Goal: Check status: Check status

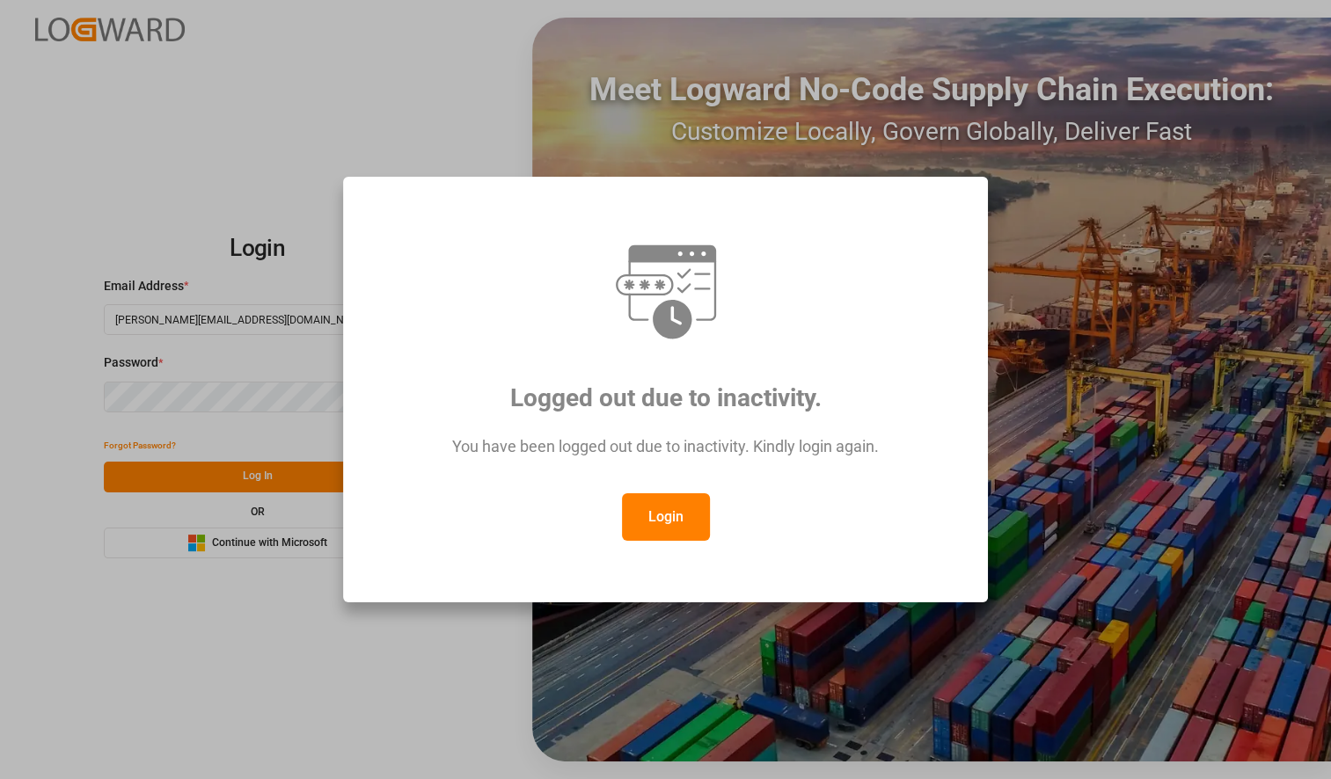
click at [667, 509] on button "Login" at bounding box center [666, 516] width 88 height 47
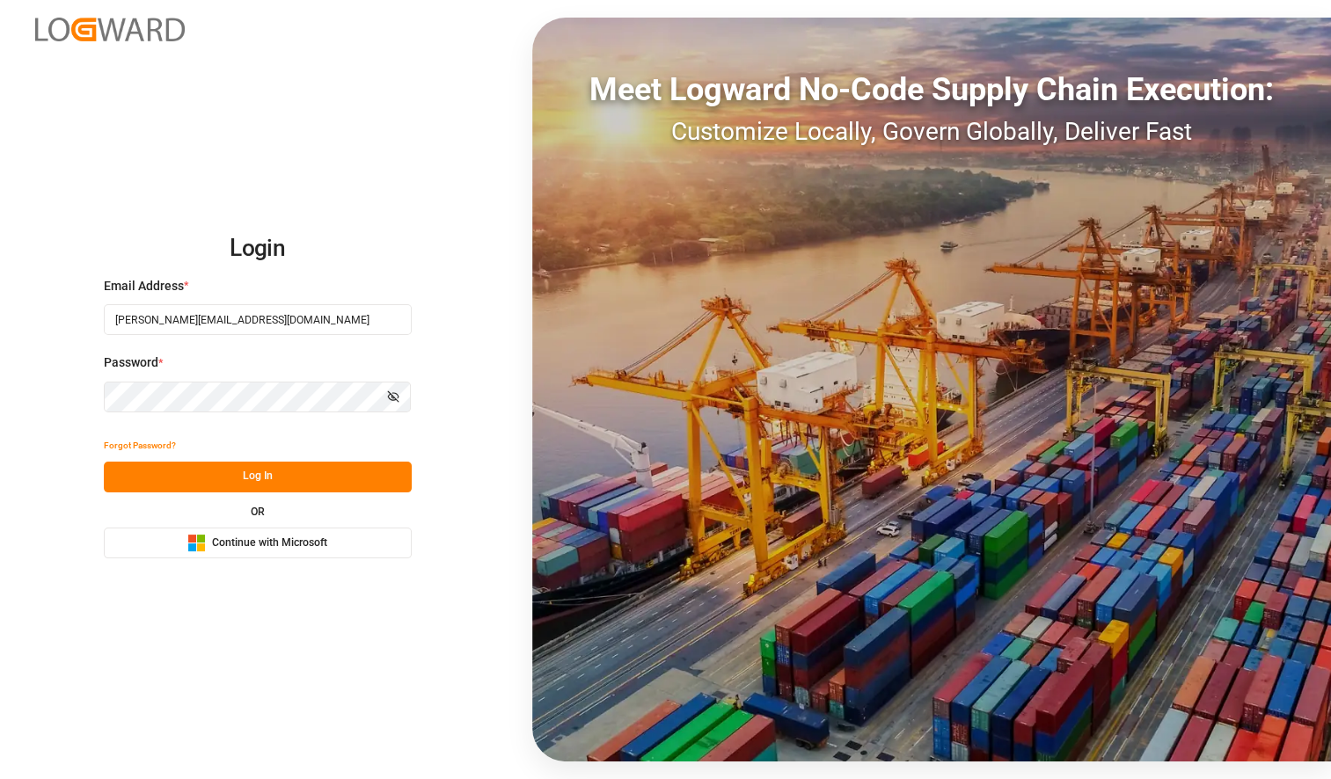
click at [0, 378] on div "Login Email Address * [PERSON_NAME][EMAIL_ADDRESS][DOMAIN_NAME] Password * Show…" at bounding box center [665, 389] width 1331 height 779
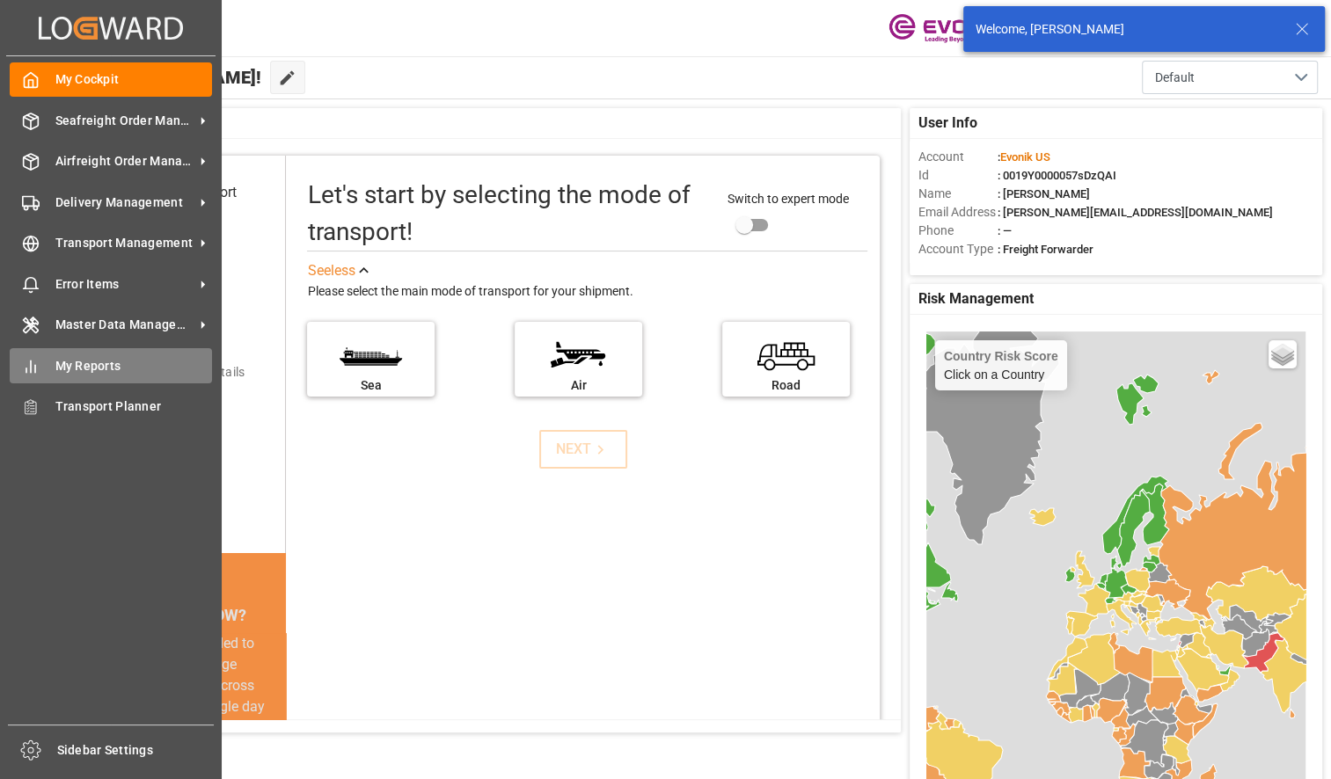
click at [28, 369] on icon at bounding box center [31, 367] width 18 height 18
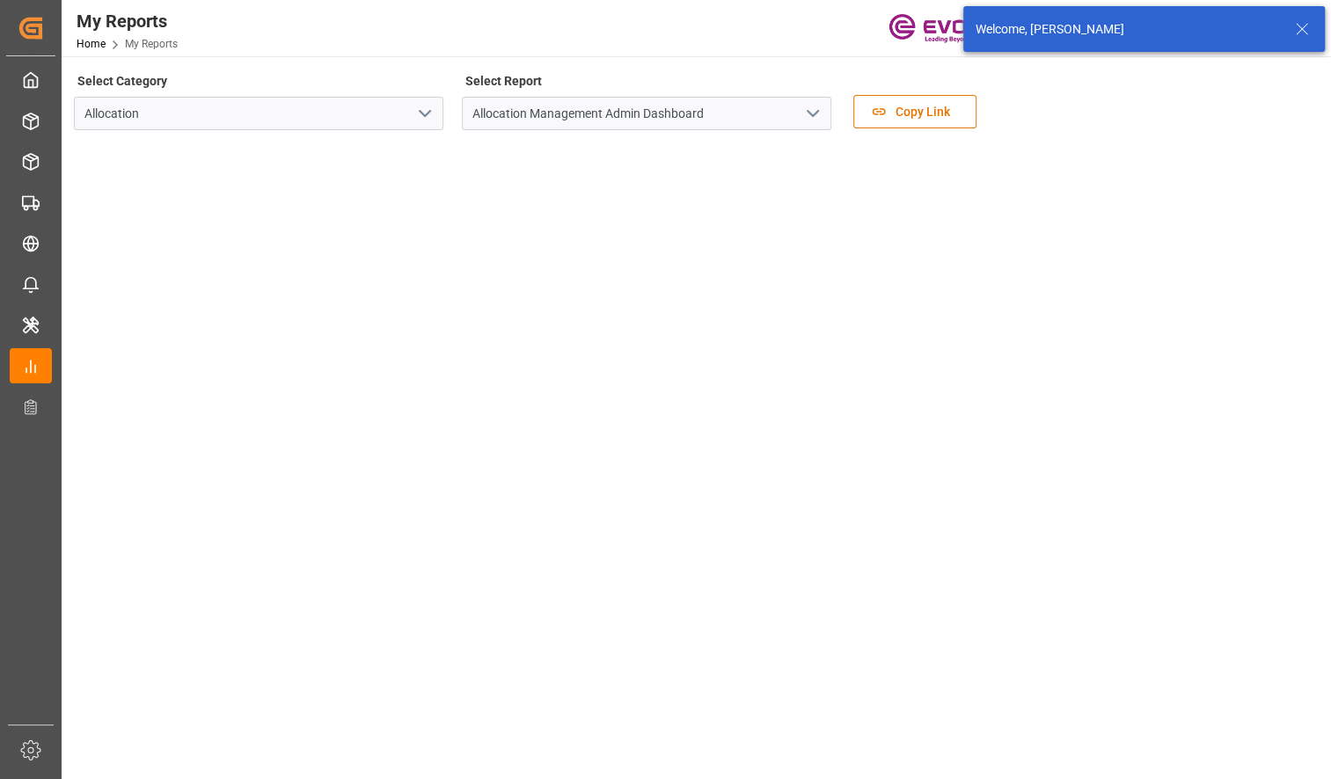
click at [429, 115] on icon "open menu" at bounding box center [424, 113] width 21 height 21
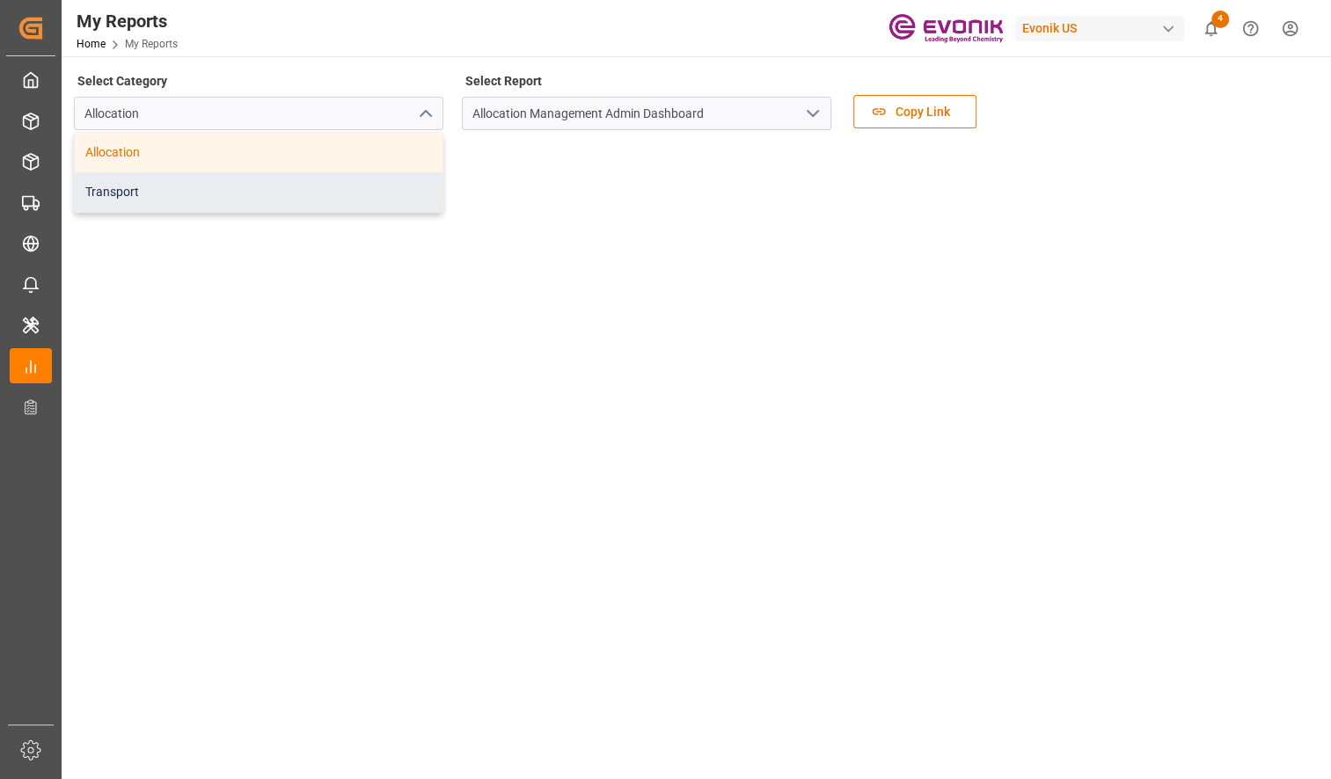
click at [220, 185] on div "Transport" at bounding box center [259, 192] width 368 height 40
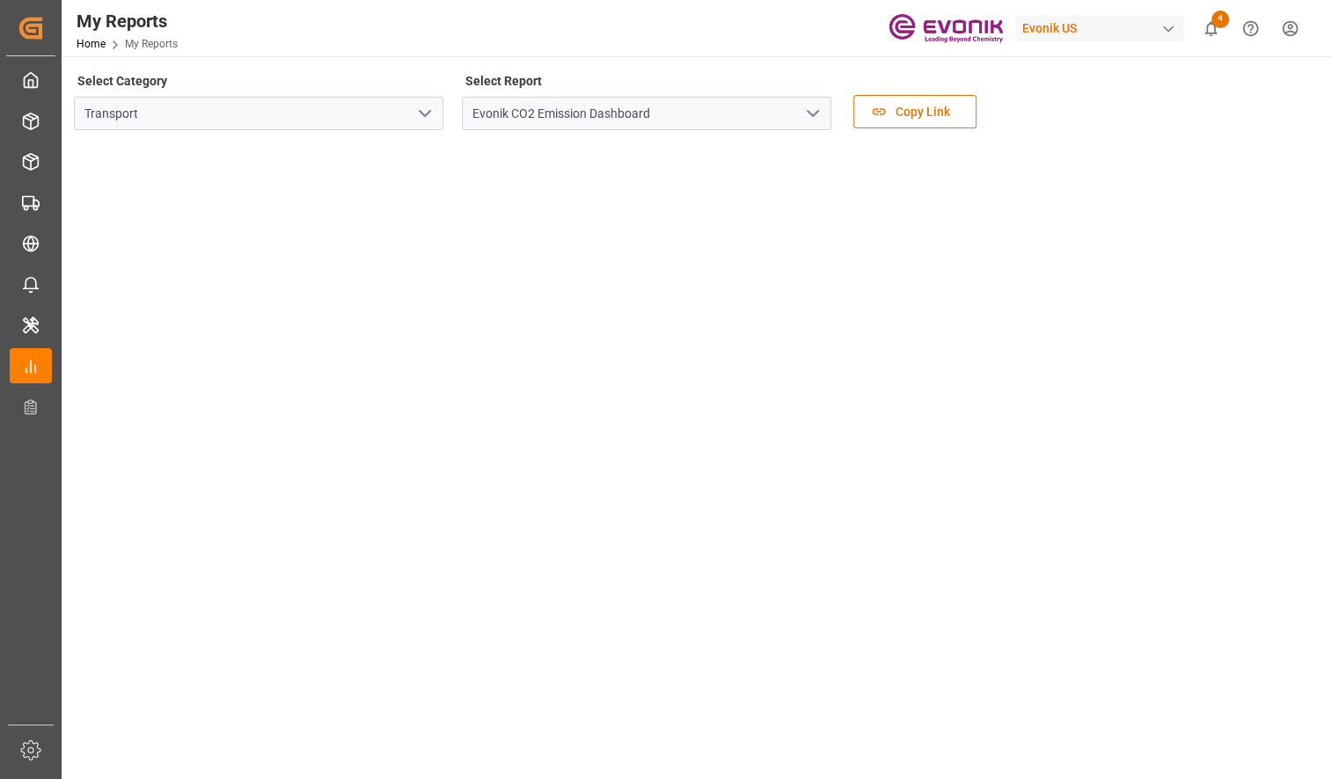
click at [821, 117] on icon "open menu" at bounding box center [812, 113] width 21 height 21
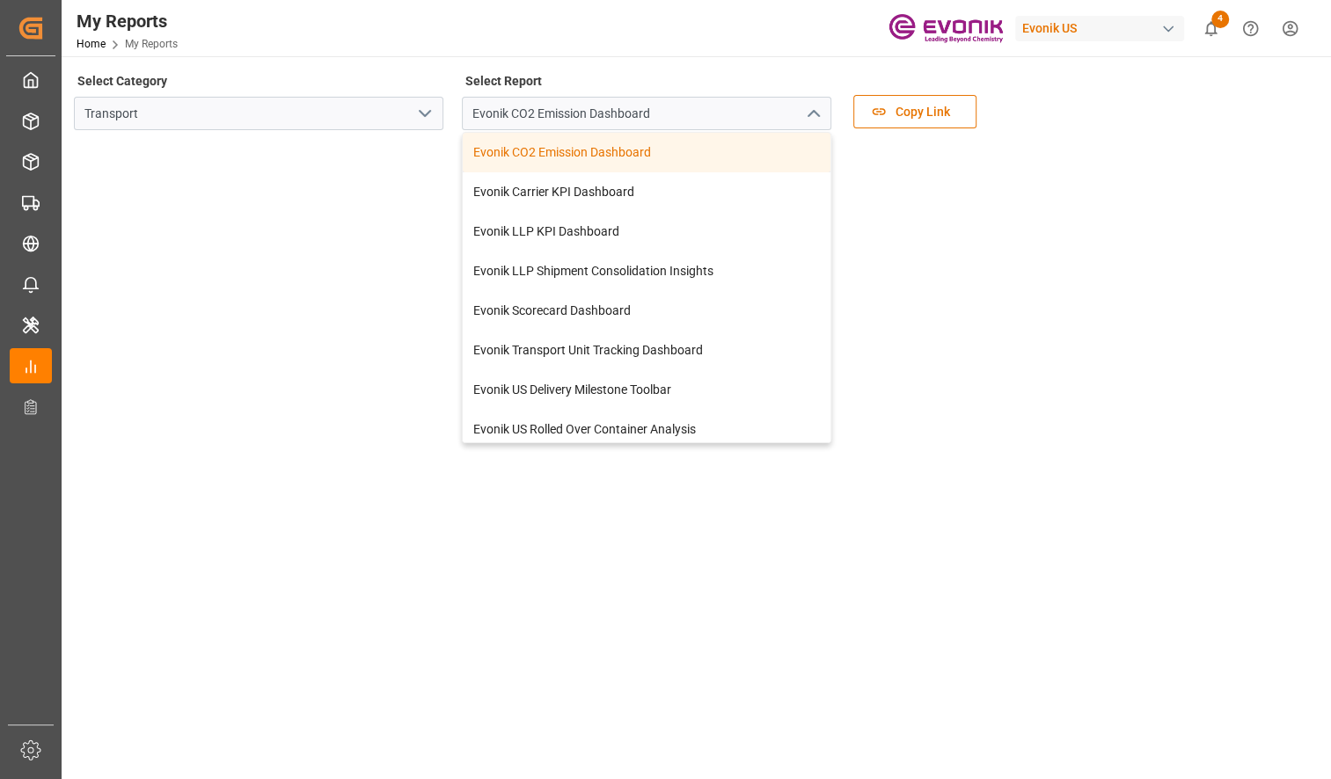
click at [810, 113] on polyline "close menu" at bounding box center [812, 113] width 11 height 5
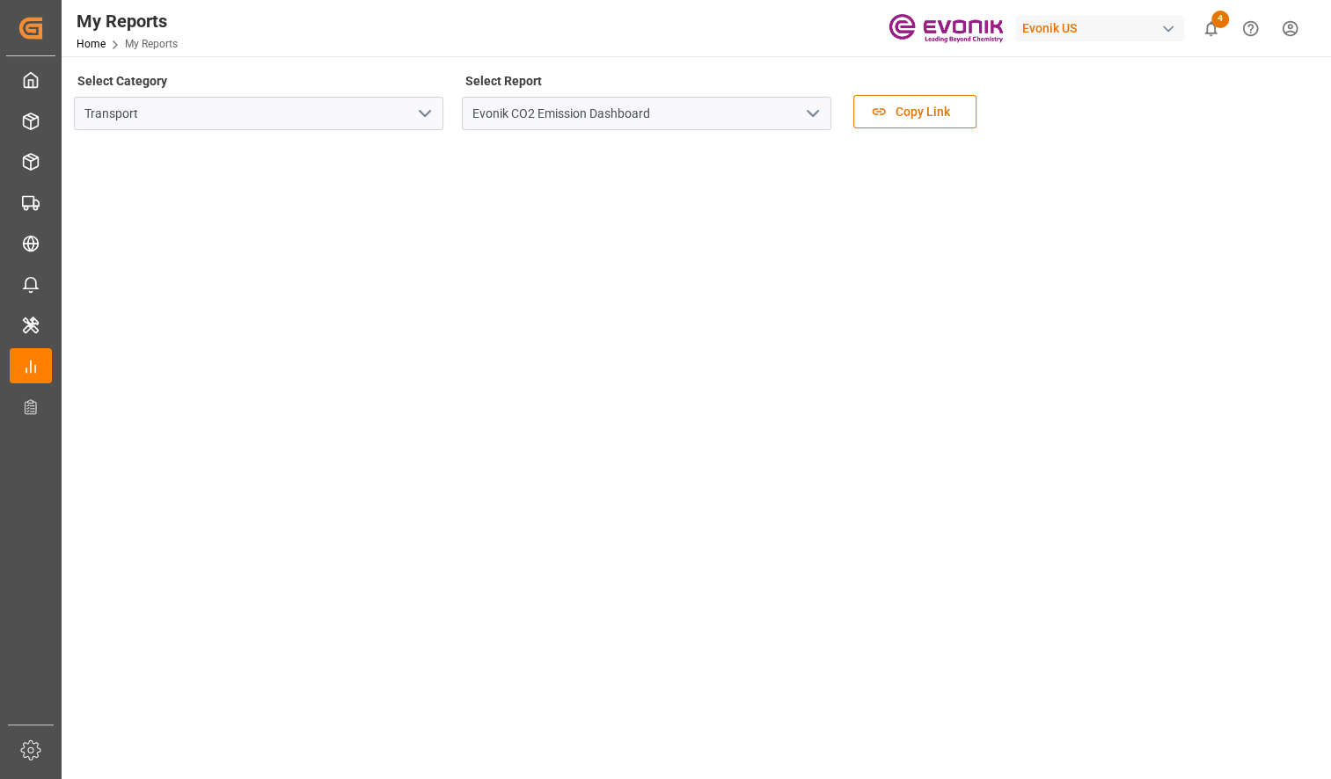
click at [810, 113] on polyline "open menu" at bounding box center [812, 113] width 11 height 5
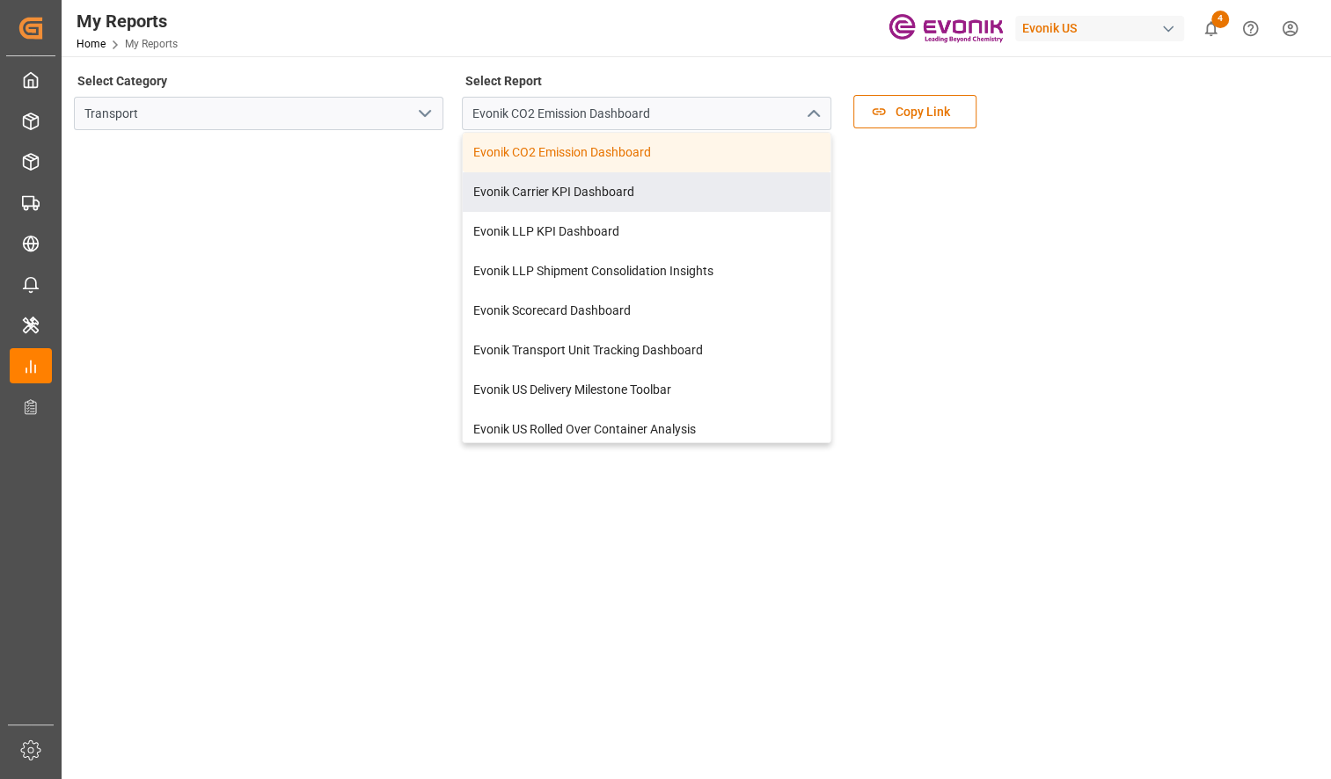
click at [422, 103] on icon "open menu" at bounding box center [424, 113] width 21 height 21
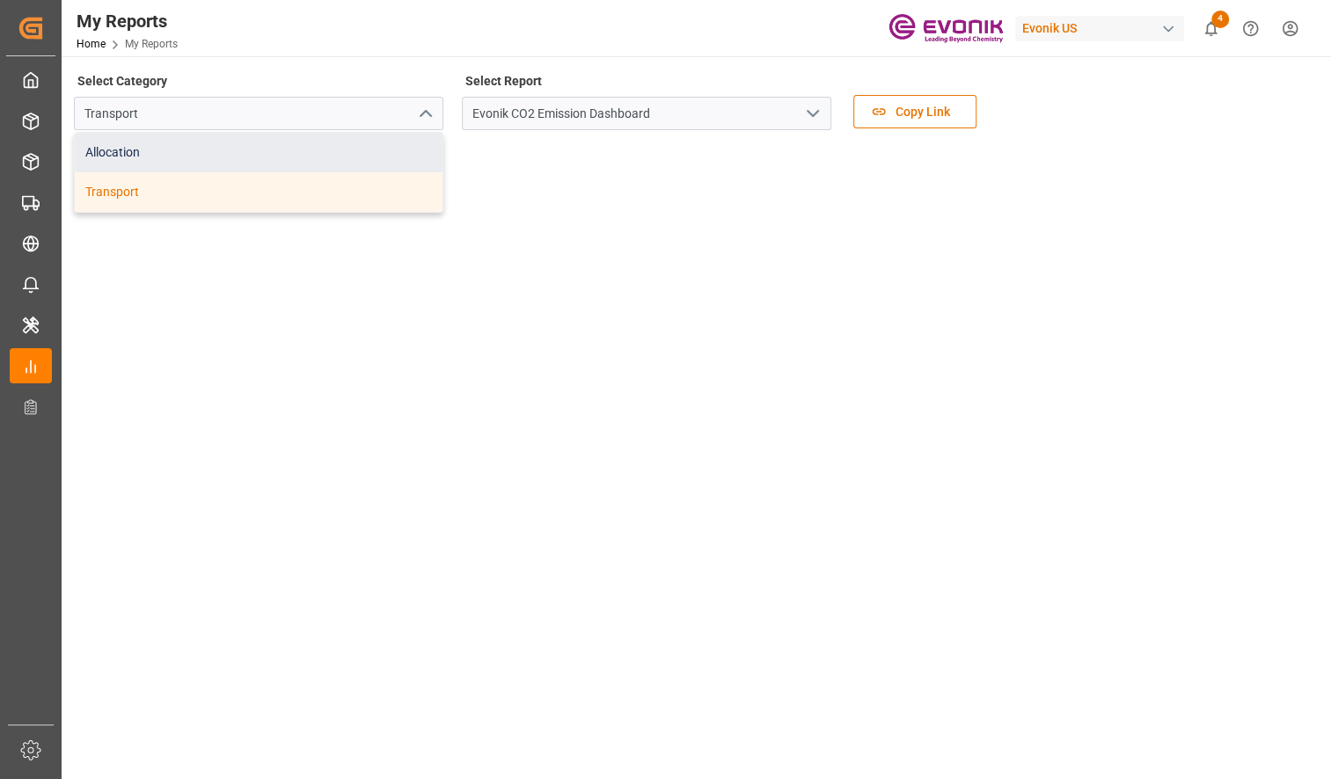
click at [301, 160] on div "Allocation" at bounding box center [259, 153] width 368 height 40
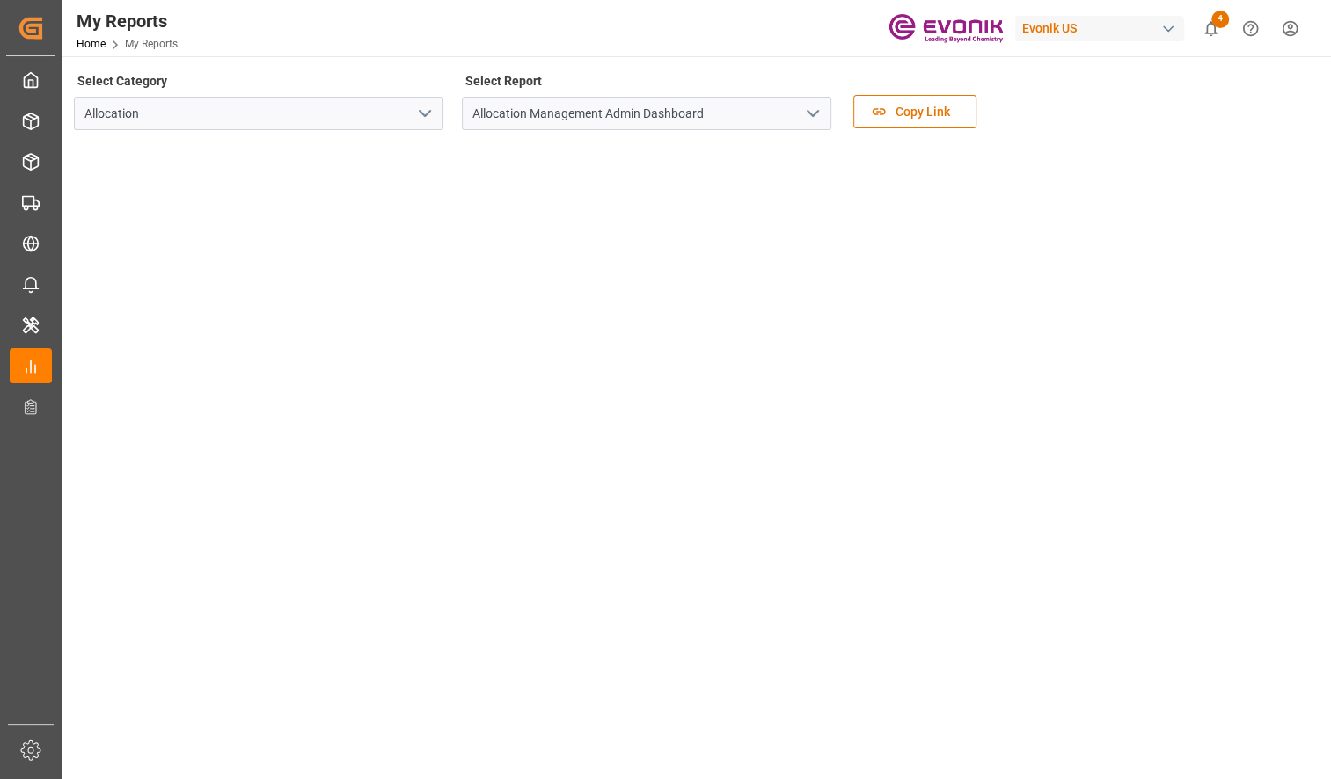
click at [809, 112] on polyline "open menu" at bounding box center [812, 113] width 11 height 5
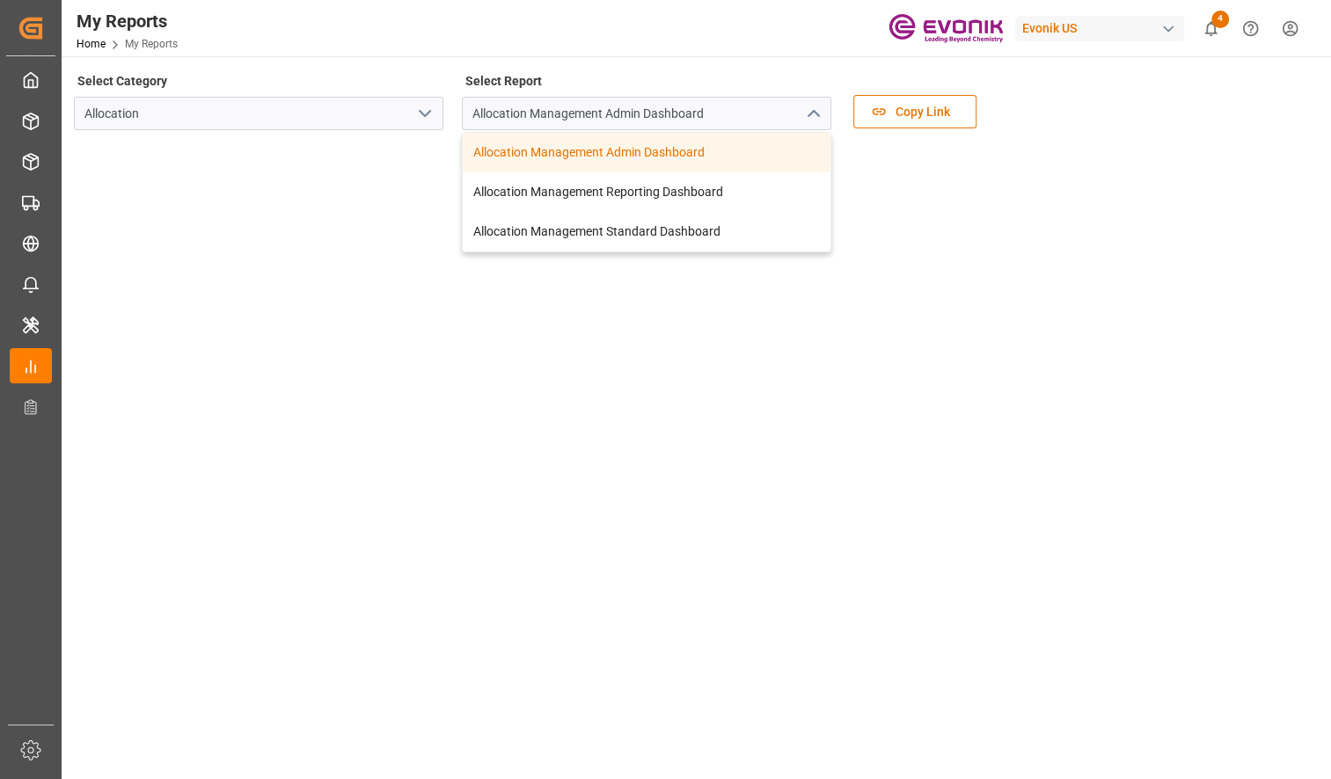
click at [435, 108] on icon "open menu" at bounding box center [424, 113] width 21 height 21
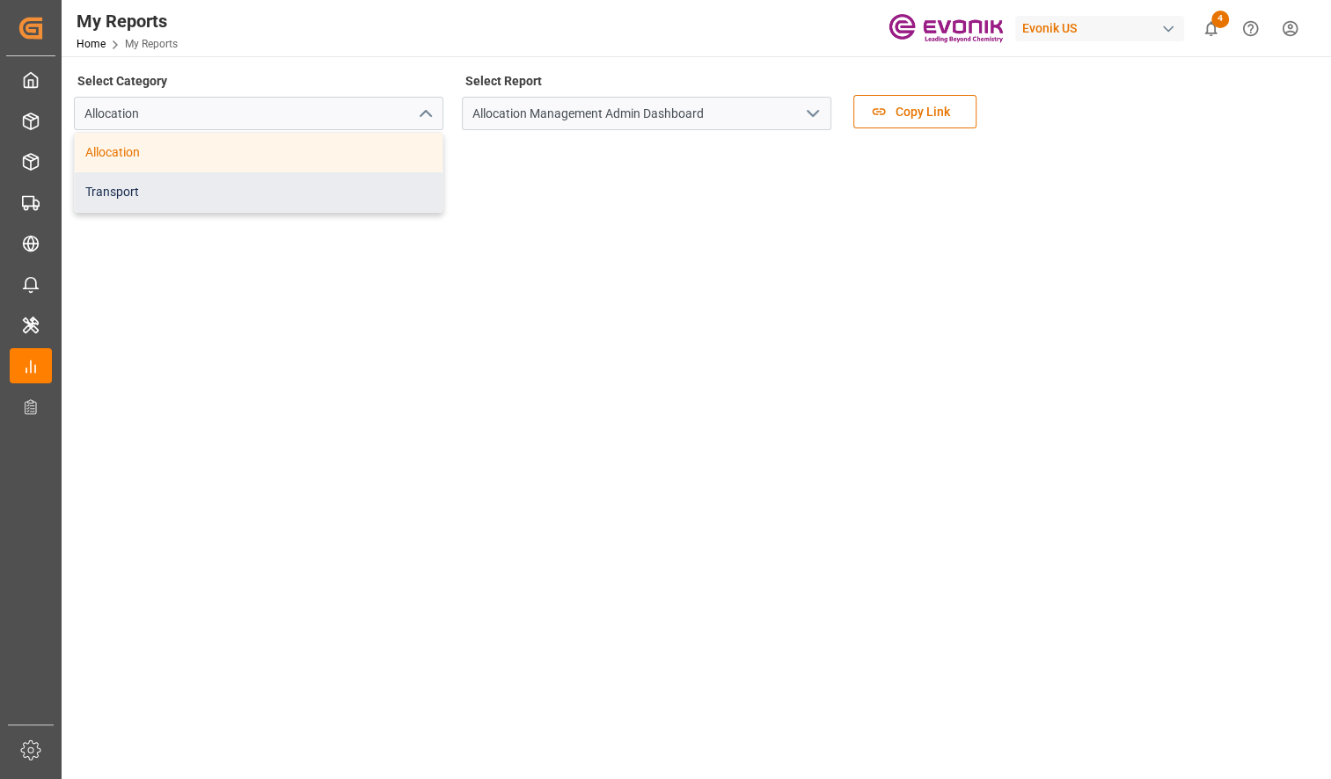
click at [343, 180] on div "Transport" at bounding box center [259, 192] width 368 height 40
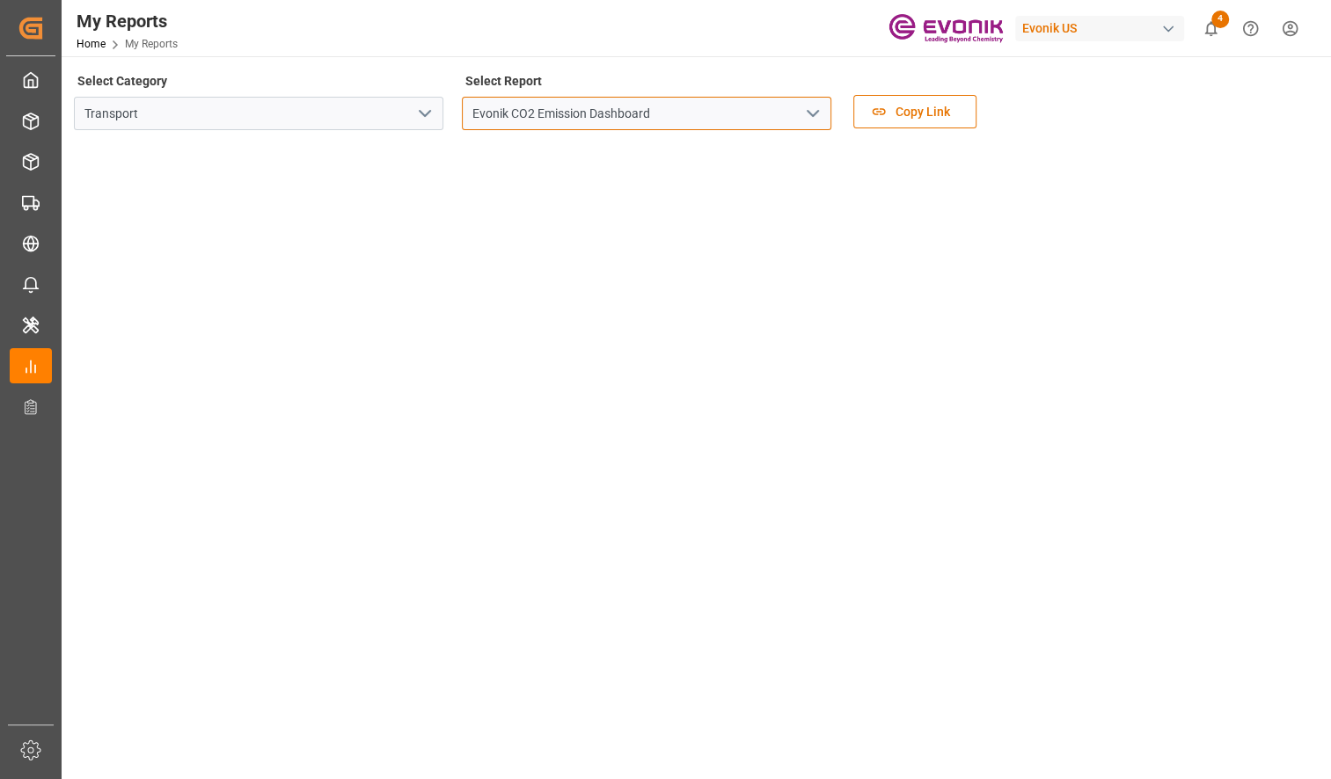
click at [825, 108] on input "Evonik CO2 Emission Dashboard" at bounding box center [646, 113] width 369 height 33
click at [819, 110] on icon "open menu" at bounding box center [812, 113] width 21 height 21
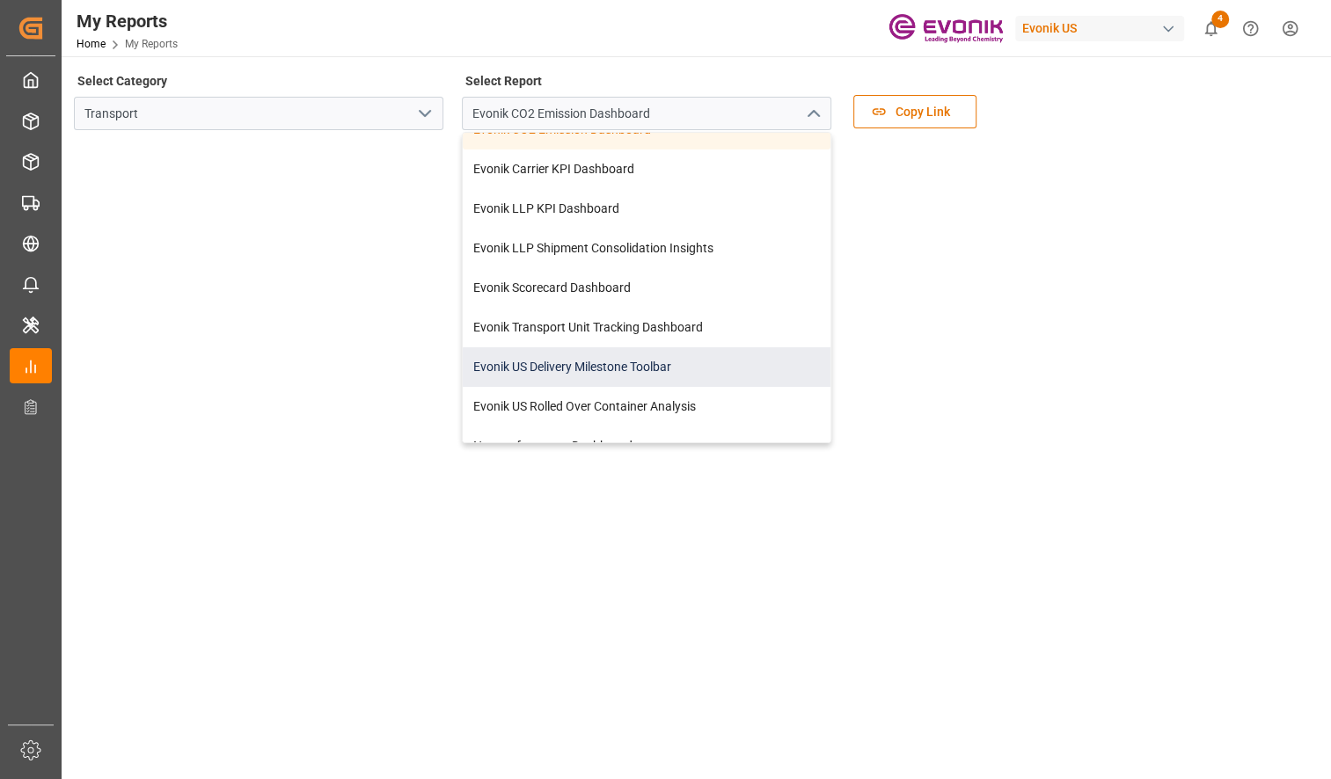
scroll to position [45, 0]
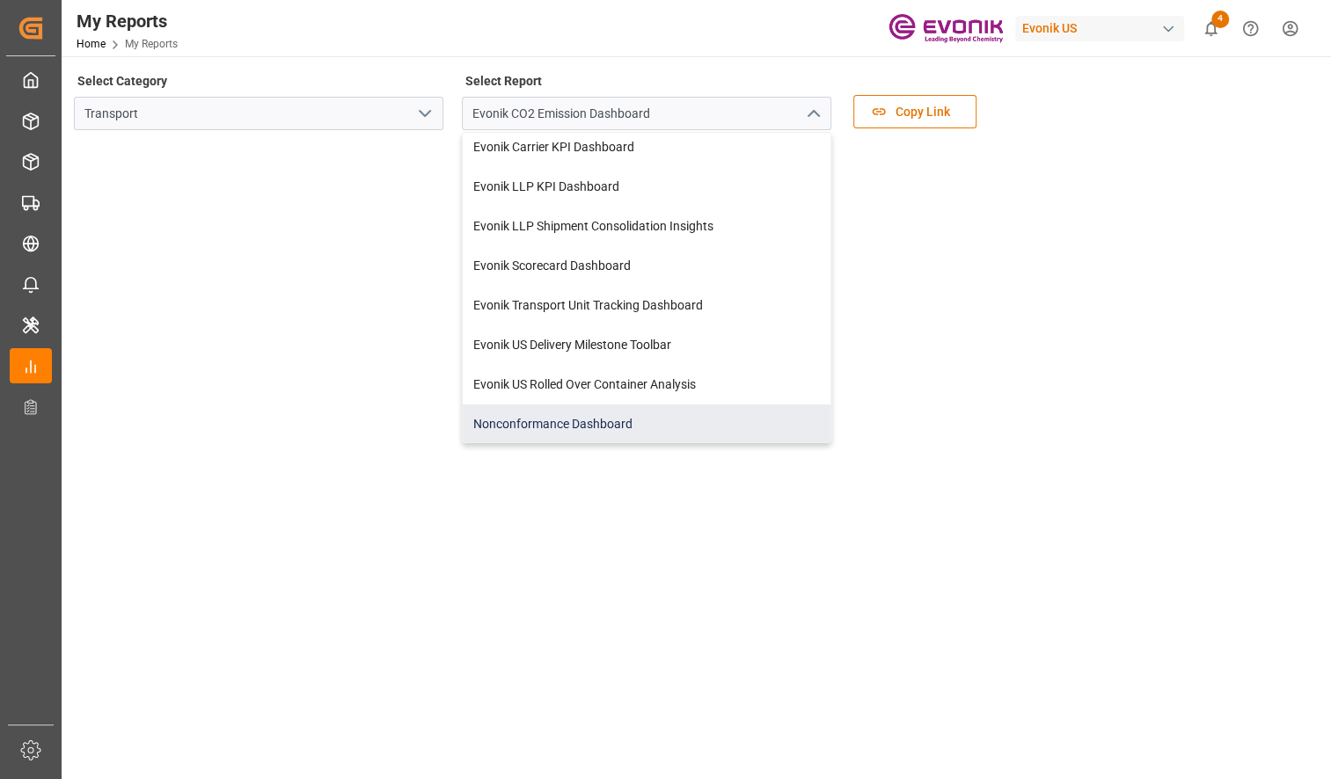
click at [610, 420] on div "Nonconformance Dashboard" at bounding box center [647, 425] width 368 height 40
